Goal: Browse casually

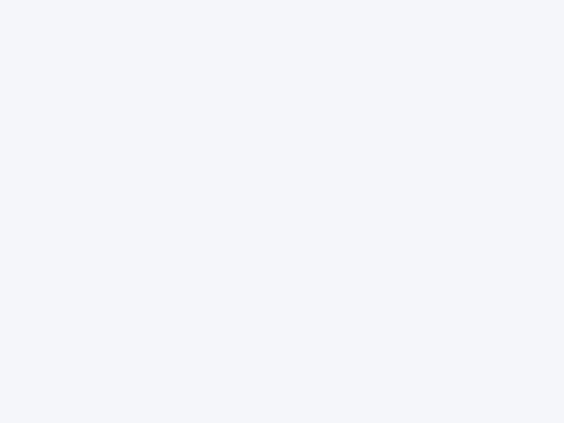
click at [282, 212] on div at bounding box center [282, 211] width 564 height 423
